Goal: Task Accomplishment & Management: Complete application form

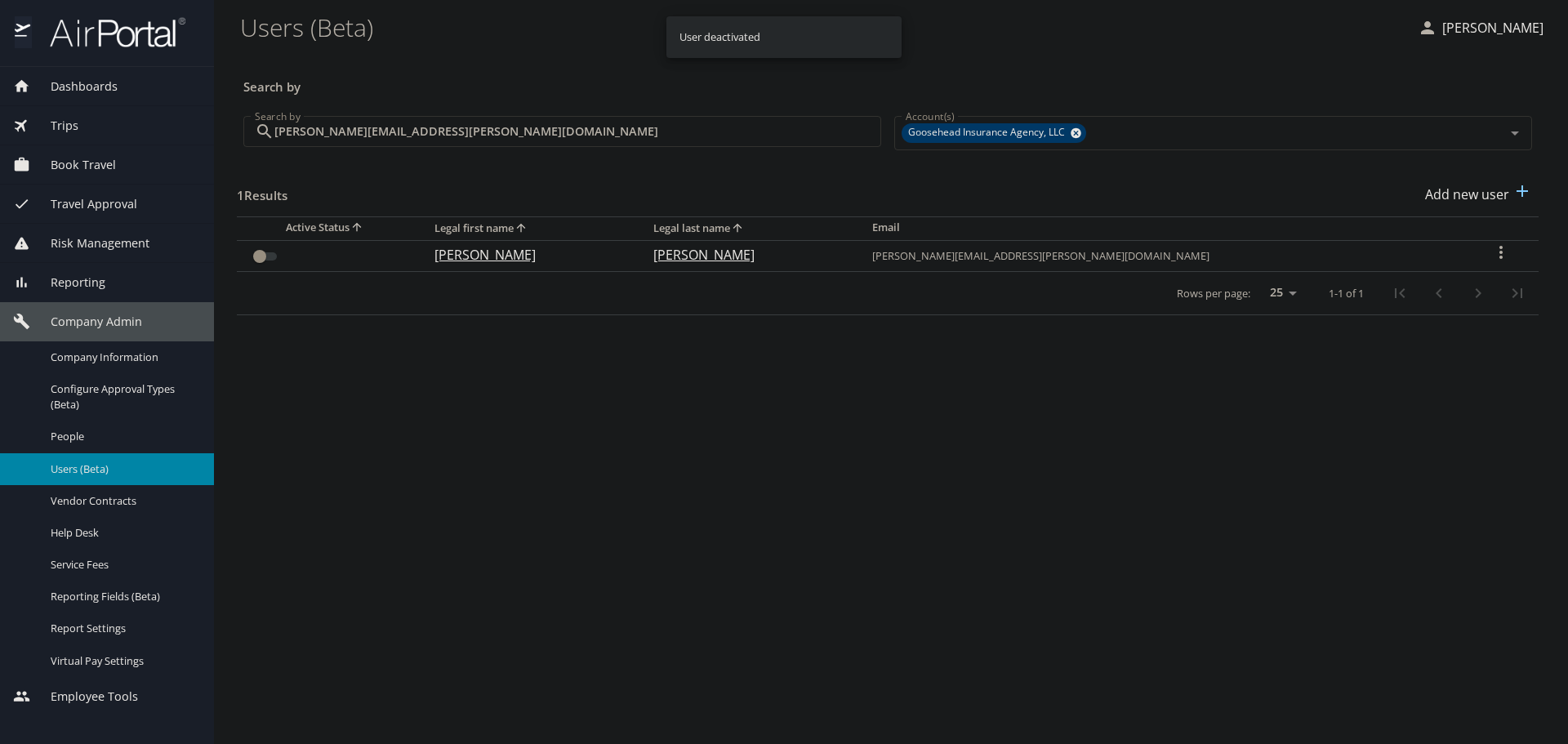
click at [621, 139] on input "[PERSON_NAME][EMAIL_ADDRESS][PERSON_NAME][DOMAIN_NAME]" at bounding box center [578, 131] width 607 height 31
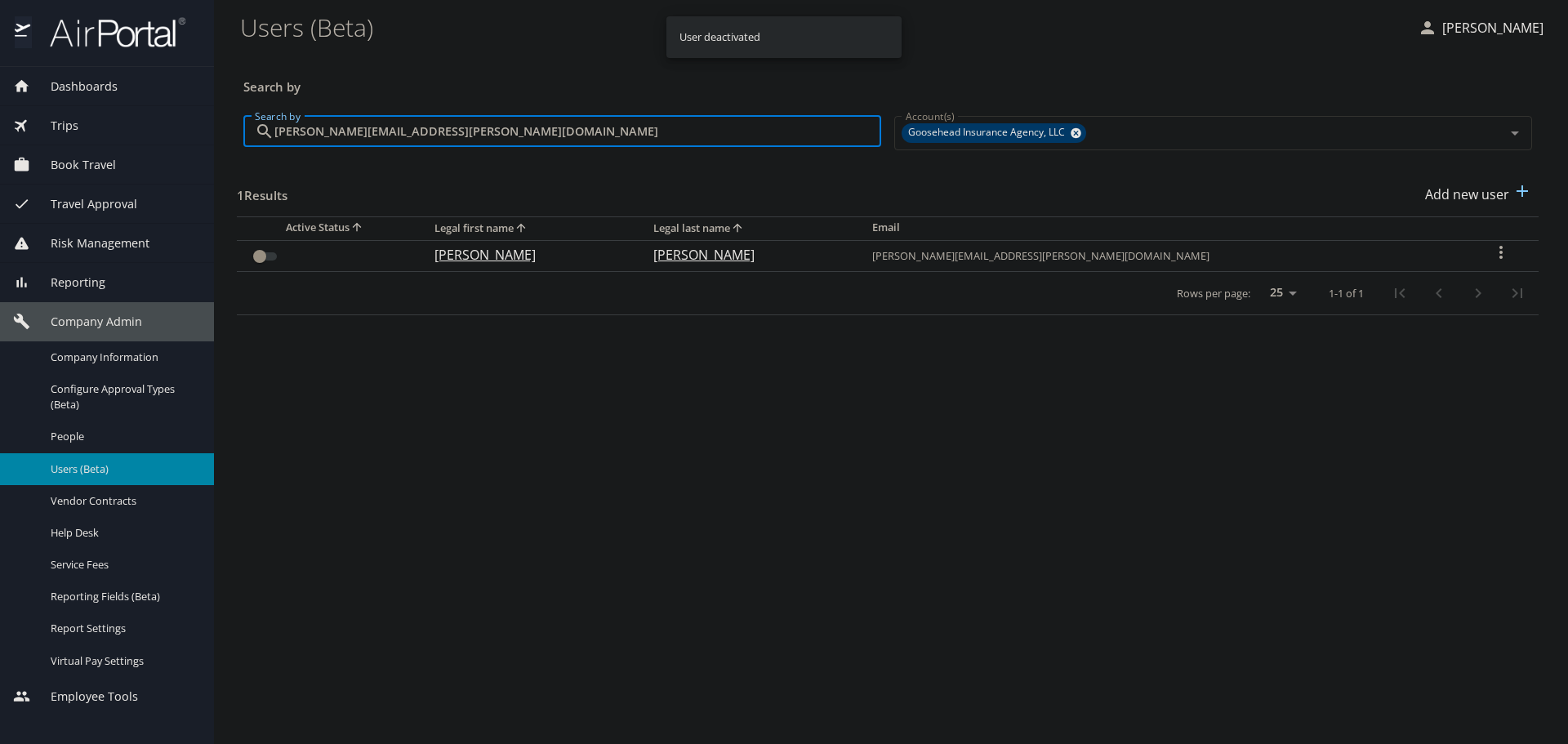
click at [621, 137] on input "[PERSON_NAME][EMAIL_ADDRESS][PERSON_NAME][DOMAIN_NAME]" at bounding box center [578, 131] width 607 height 31
click at [608, 136] on input "[PERSON_NAME][EMAIL_ADDRESS][PERSON_NAME][DOMAIN_NAME]" at bounding box center [578, 131] width 607 height 31
paste input "[PERSON_NAME].[PERSON_NAME]"
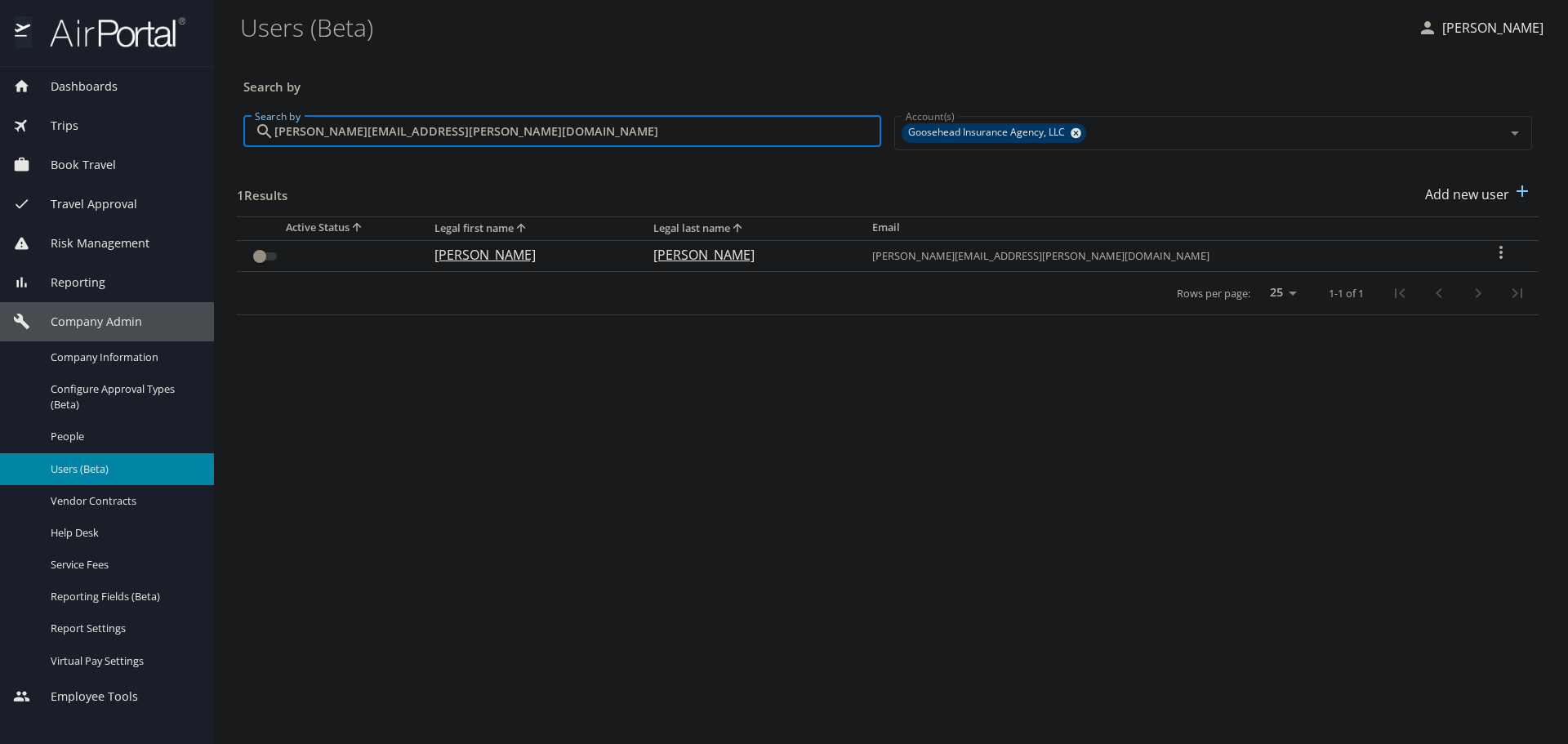
type input "[PERSON_NAME][EMAIL_ADDRESS][PERSON_NAME][DOMAIN_NAME]"
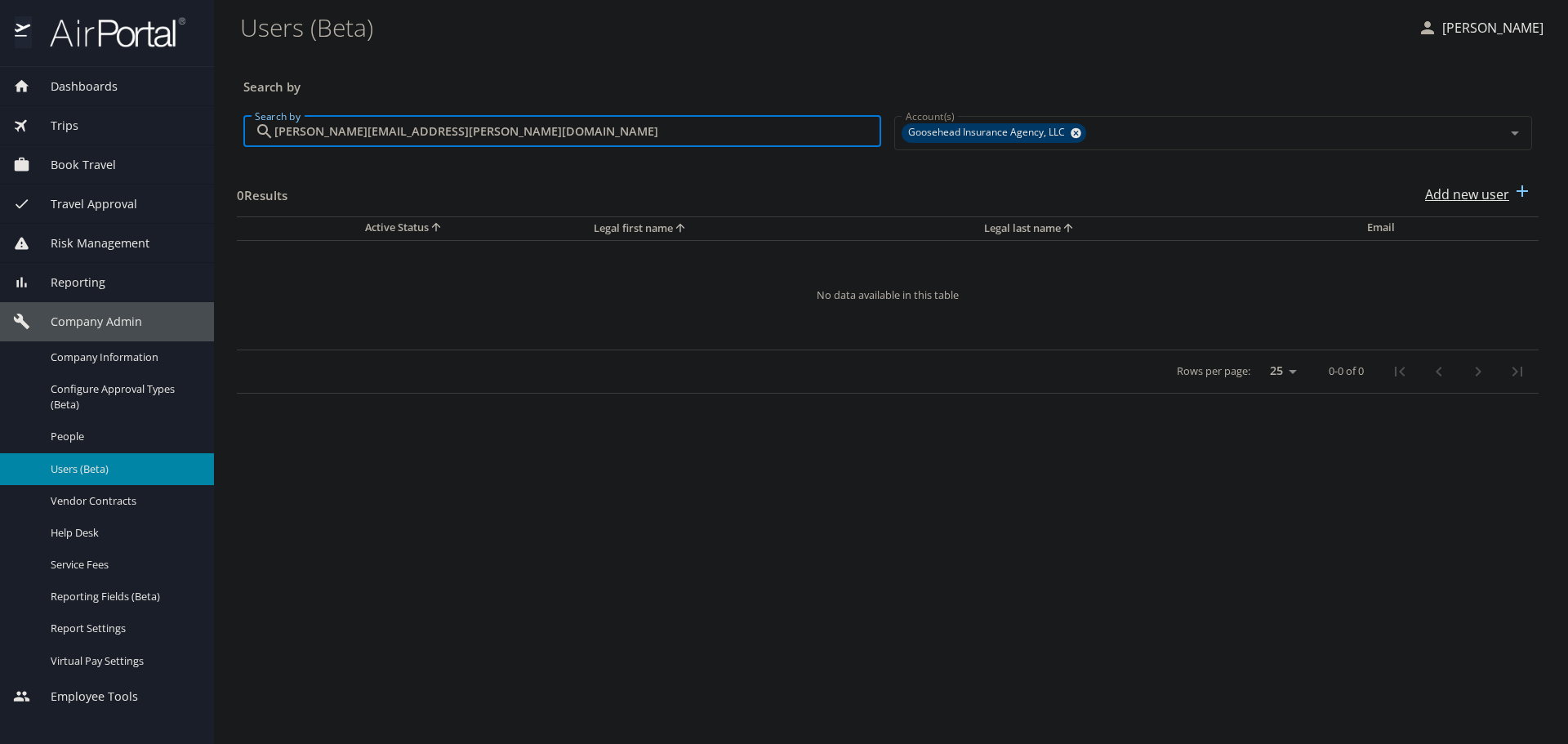
click at [1433, 191] on p "Add new user" at bounding box center [1468, 194] width 84 height 20
select select "US"
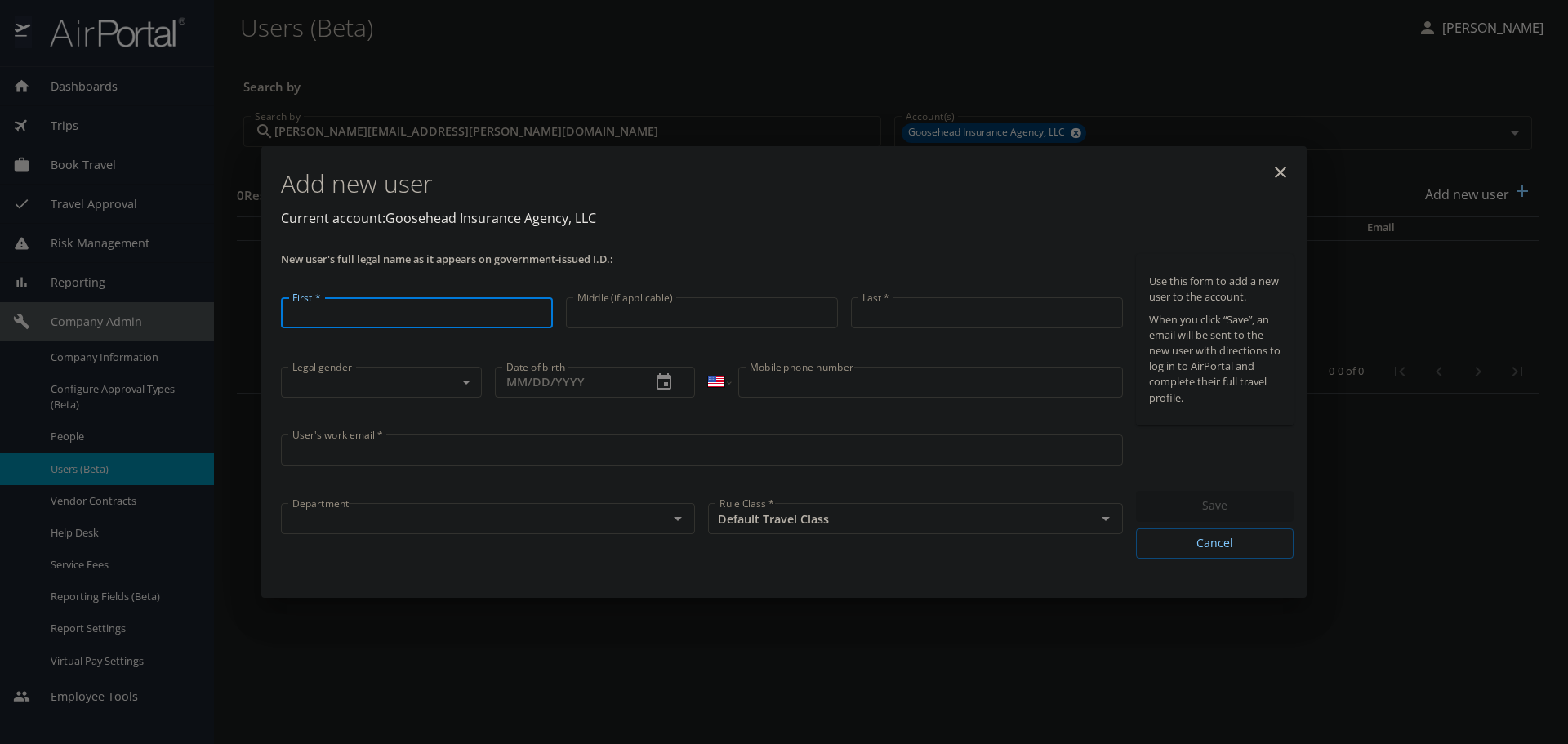
click at [369, 443] on input "User's work email *" at bounding box center [702, 450] width 843 height 31
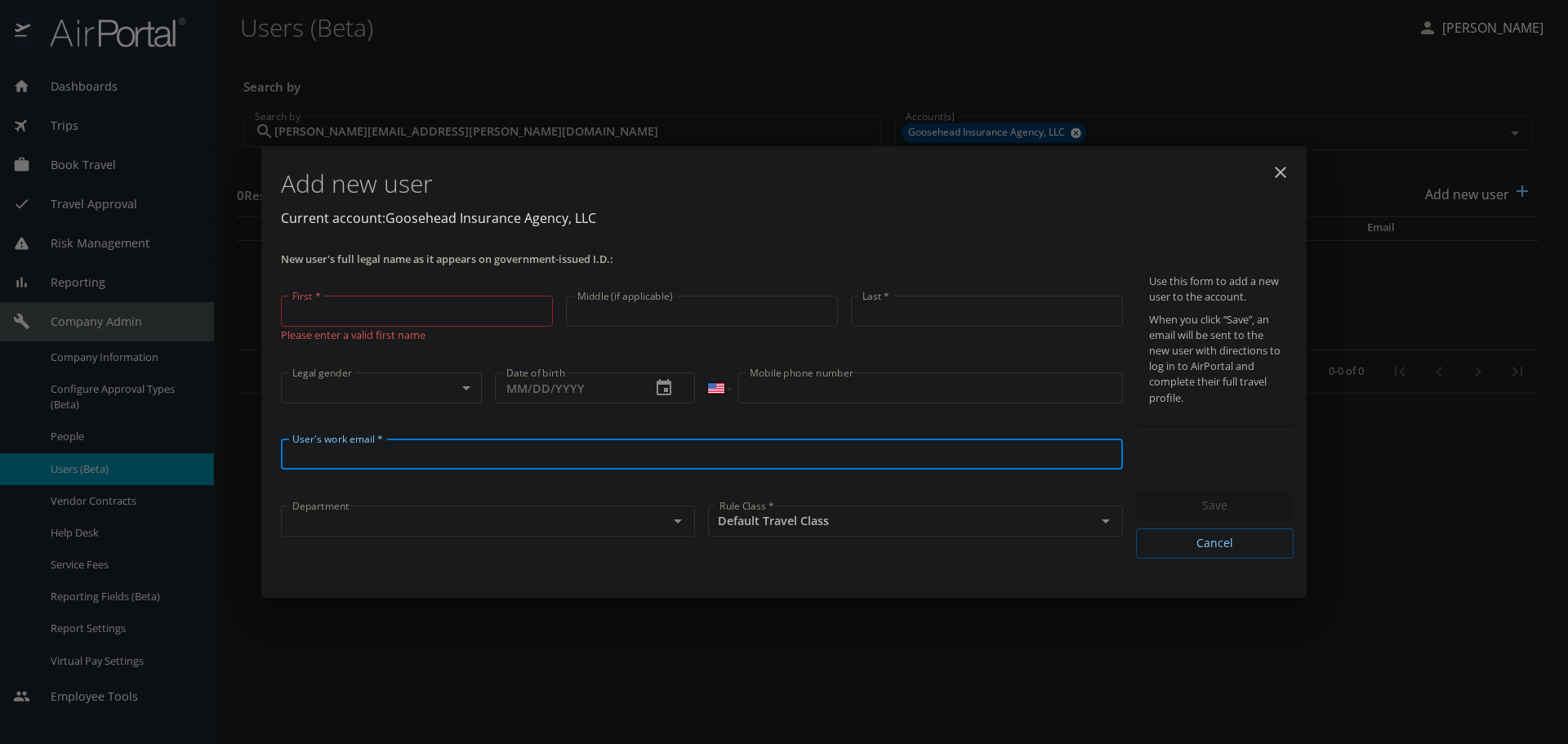
paste input "[PERSON_NAME][EMAIL_ADDRESS][PERSON_NAME][DOMAIN_NAME]"
type input "[PERSON_NAME][EMAIL_ADDRESS][PERSON_NAME][DOMAIN_NAME]"
click at [386, 329] on p "Please enter a valid first name" at bounding box center [417, 334] width 272 height 15
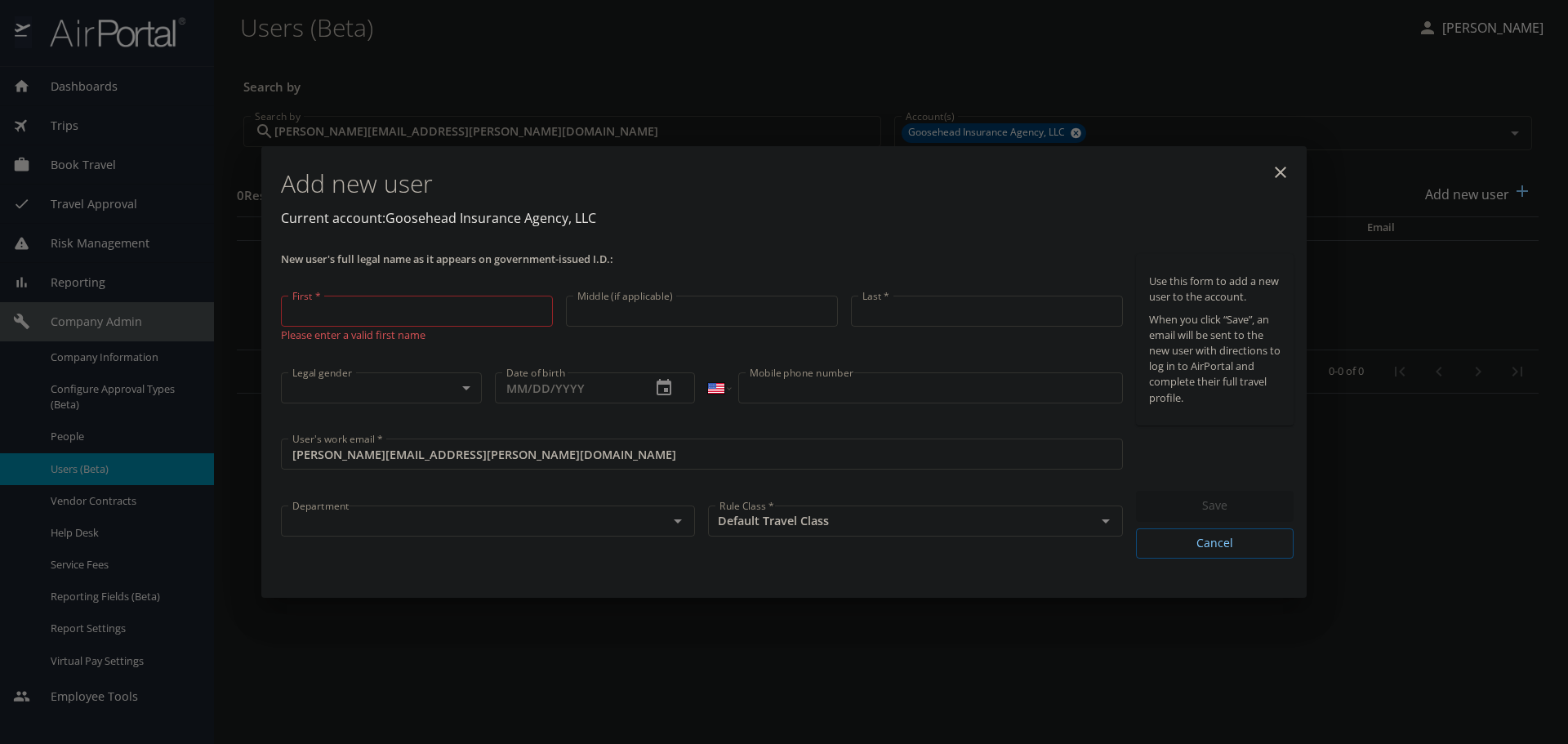
click at [382, 306] on input "First *" at bounding box center [417, 311] width 272 height 31
type input "[PERSON_NAME]"
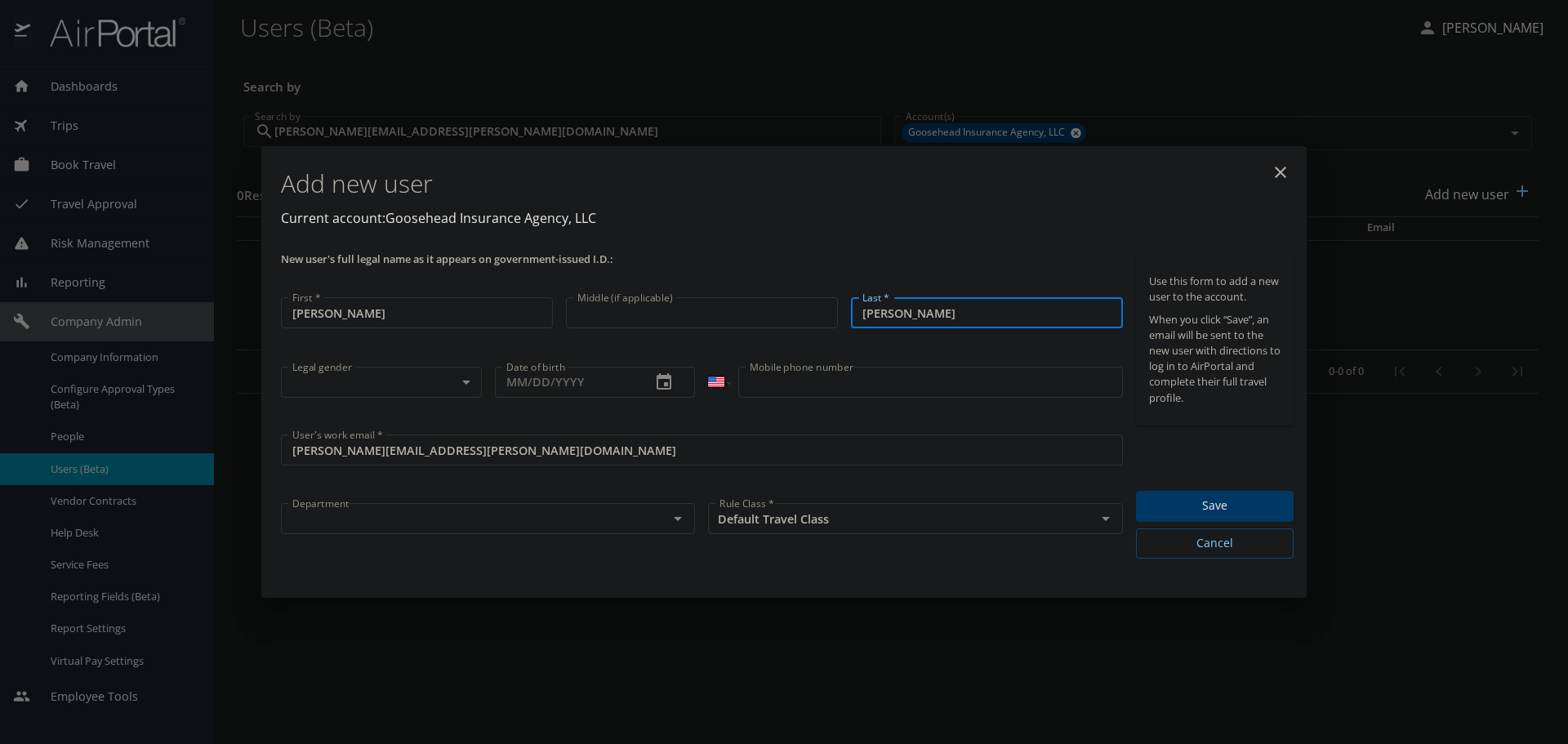
type input "[PERSON_NAME]"
click at [427, 367] on body "Dashboards AirPortal 360™ Manager My Travel Dashboard Trips Airtinerary® Lookup…" at bounding box center [784, 372] width 1568 height 744
click at [377, 415] on li "Unspecified" at bounding box center [381, 410] width 201 height 30
type input "Unspecified"
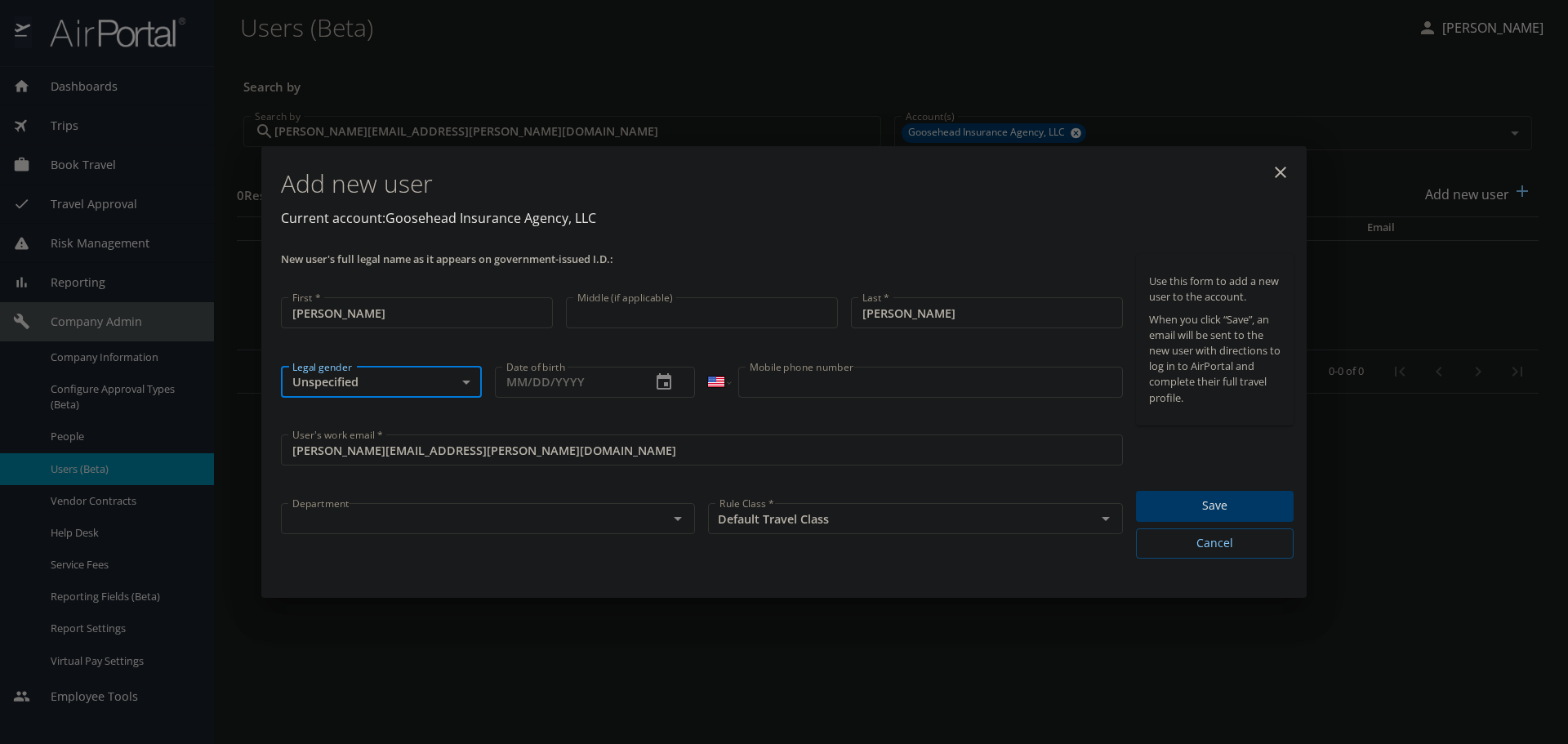
click at [451, 516] on input "text" at bounding box center [464, 519] width 356 height 21
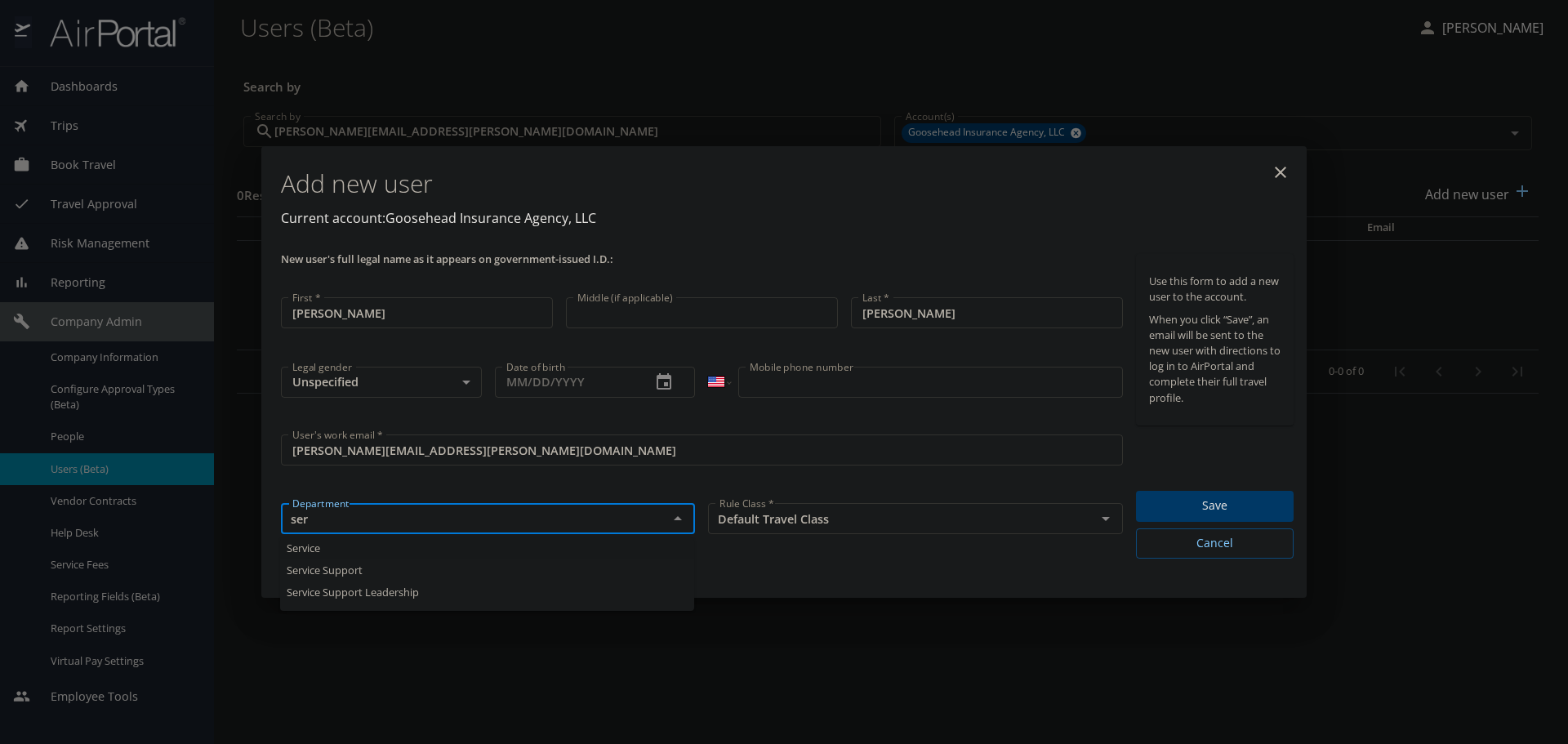
drag, startPoint x: 360, startPoint y: 517, endPoint x: 212, endPoint y: 533, distance: 148.9
click at [212, 533] on div "Add new user Current account: Goosehead Insurance Agency, LLC New user's full l…" at bounding box center [784, 372] width 1568 height 744
click at [359, 547] on li "Recruiting" at bounding box center [487, 548] width 414 height 22
type input "Recruiting"
click at [1179, 503] on span "Save" at bounding box center [1215, 505] width 131 height 21
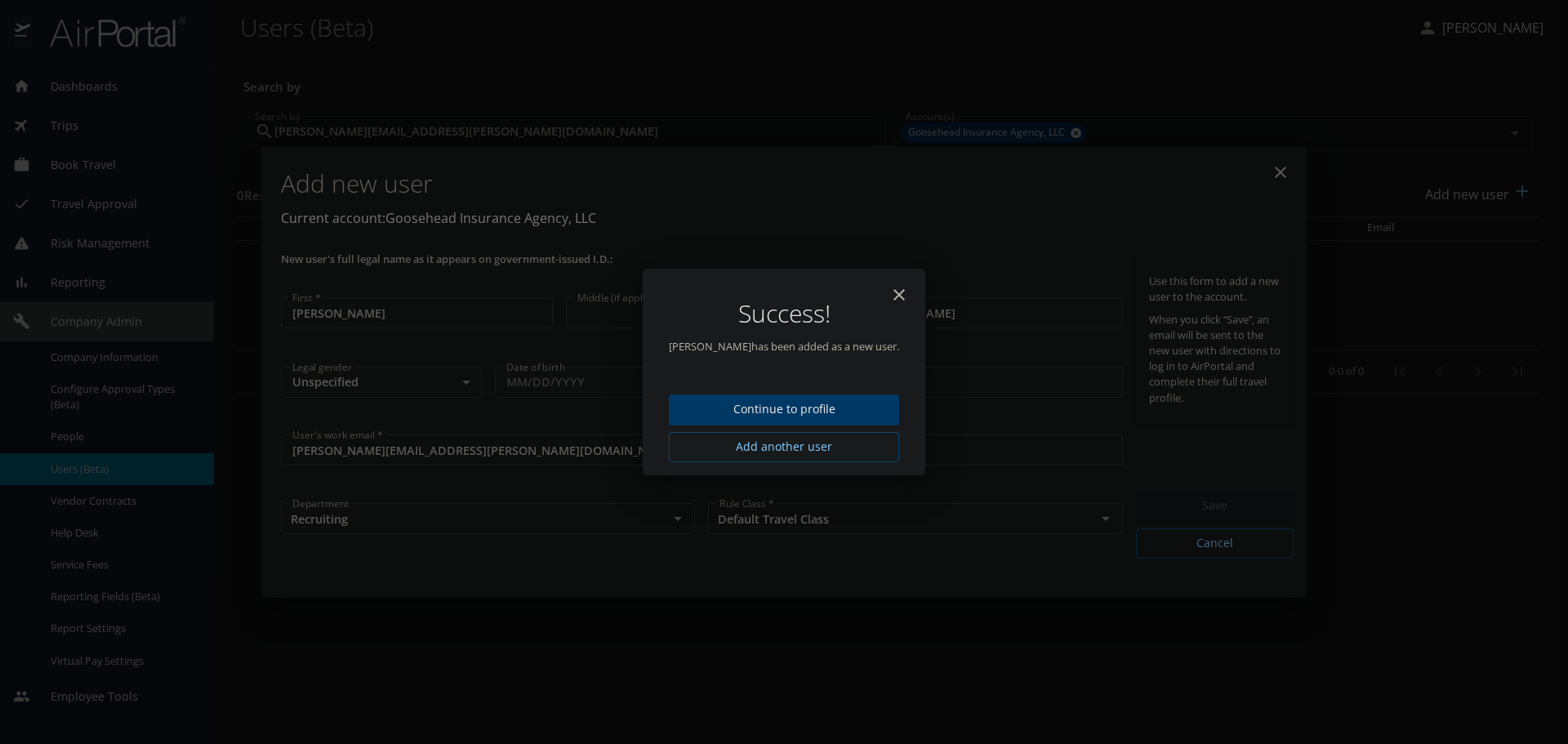
click at [890, 294] on icon "close" at bounding box center [900, 295] width 20 height 20
type input "[DATE]"
